Goal: Task Accomplishment & Management: Manage account settings

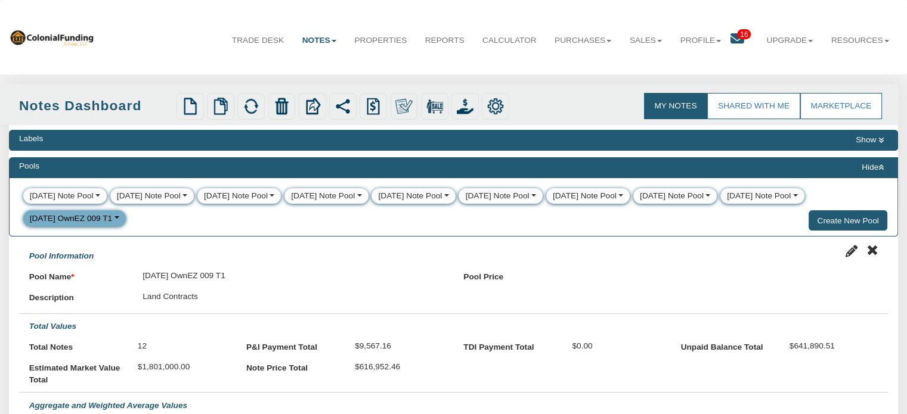
click at [733, 41] on icon at bounding box center [737, 39] width 14 height 14
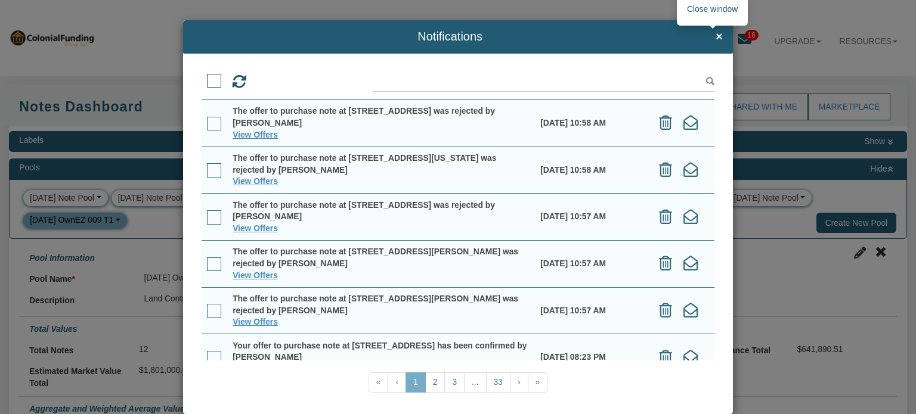
click at [715, 38] on span "×" at bounding box center [718, 36] width 7 height 13
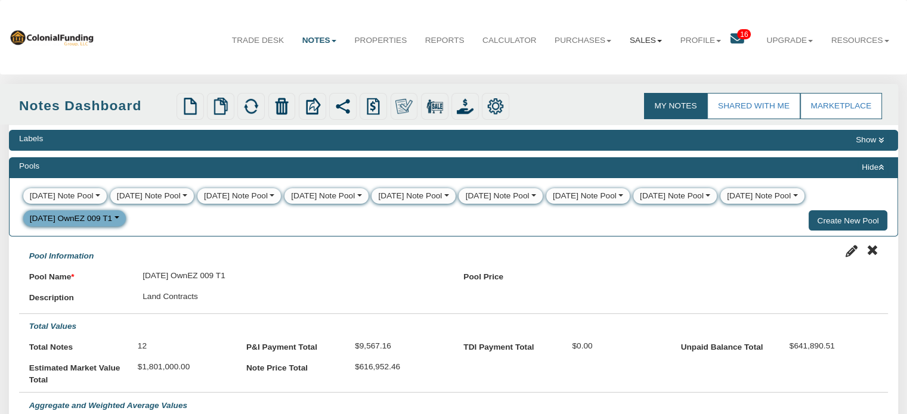
click at [641, 43] on link "Sales" at bounding box center [646, 41] width 51 height 30
click at [586, 70] on link "Offers" at bounding box center [617, 68] width 105 height 16
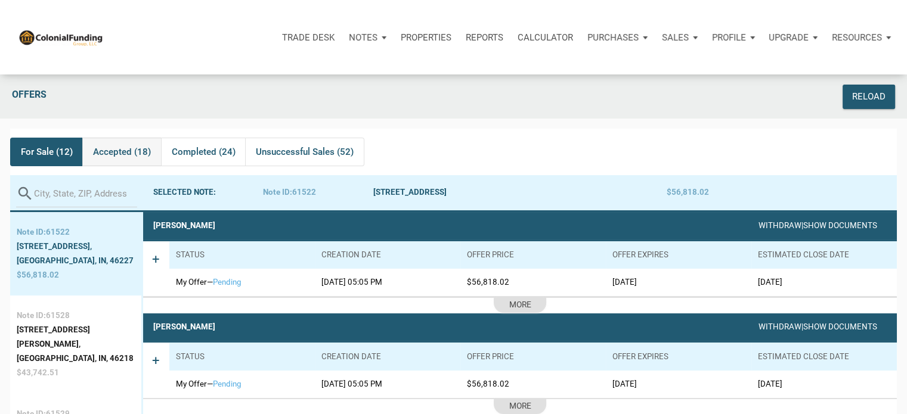
click at [111, 150] on span "Accepted (18)" at bounding box center [122, 152] width 58 height 14
